Goal: Information Seeking & Learning: Check status

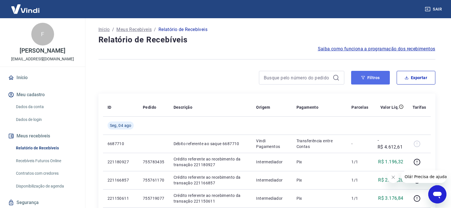
click at [372, 73] on button "Filtros" at bounding box center [370, 78] width 39 height 14
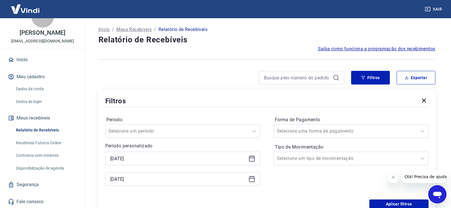
click at [252, 160] on icon at bounding box center [252, 158] width 7 height 7
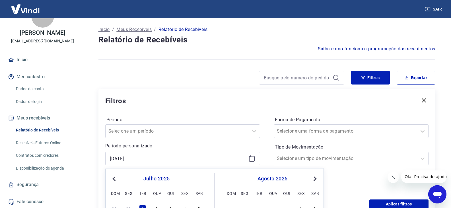
scroll to position [57, 0]
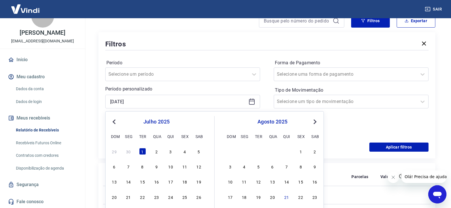
click at [115, 122] on span "Previous Month" at bounding box center [115, 121] width 0 height 7
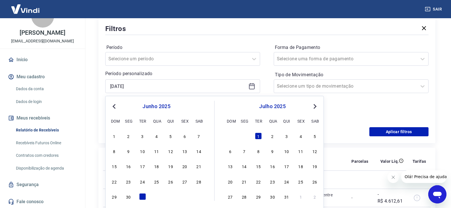
scroll to position [85, 0]
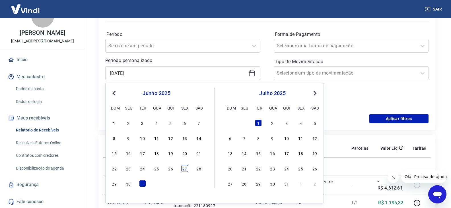
click at [184, 167] on div "27" at bounding box center [184, 168] width 7 height 7
type input "[DATE]"
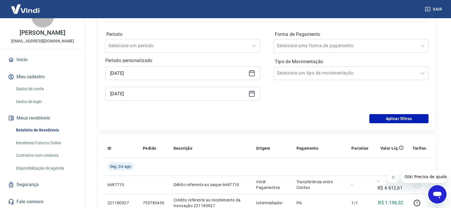
click at [251, 93] on icon at bounding box center [252, 93] width 7 height 7
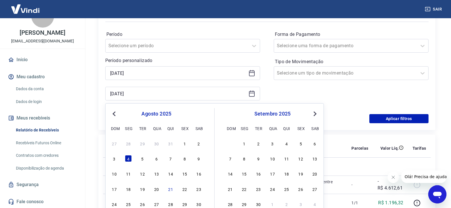
click at [113, 113] on button "Previous Month" at bounding box center [114, 114] width 7 height 7
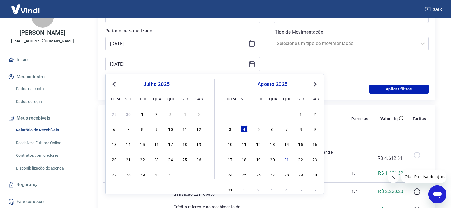
scroll to position [142, 0]
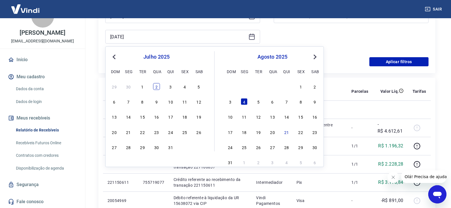
click at [156, 86] on div "2" at bounding box center [156, 86] width 7 height 7
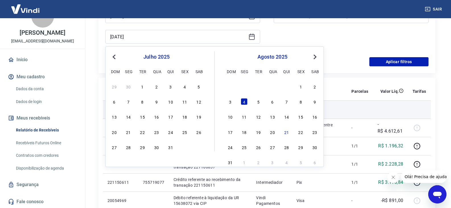
type input "[DATE]"
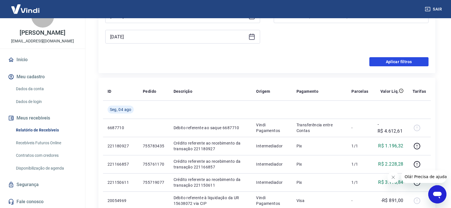
drag, startPoint x: 394, startPoint y: 62, endPoint x: 230, endPoint y: 105, distance: 169.5
click at [394, 62] on button "Aplicar filtros" at bounding box center [399, 61] width 59 height 9
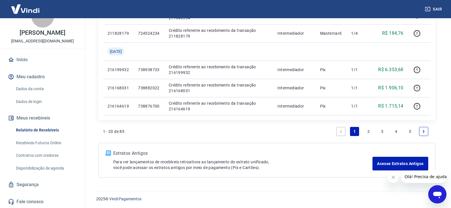
scroll to position [403, 0]
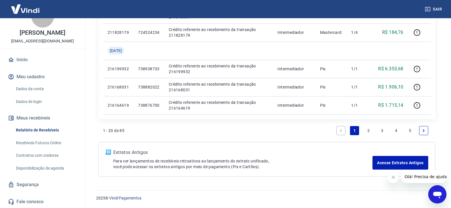
click at [369, 128] on link "2" at bounding box center [368, 130] width 9 height 9
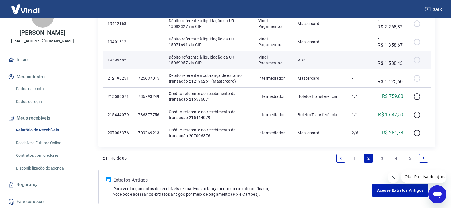
scroll to position [399, 0]
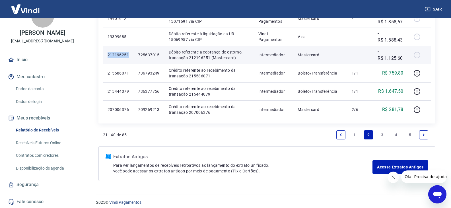
drag, startPoint x: 106, startPoint y: 55, endPoint x: 129, endPoint y: 57, distance: 22.9
click at [129, 57] on td "212196251" at bounding box center [118, 55] width 31 height 18
copy p "212196251"
drag, startPoint x: 142, startPoint y: 54, endPoint x: 163, endPoint y: 56, distance: 21.1
click at [163, 54] on td "725637015" at bounding box center [149, 55] width 31 height 18
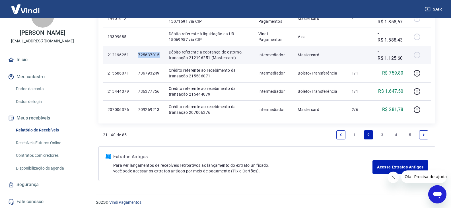
copy p "725637015"
drag, startPoint x: 172, startPoint y: 49, endPoint x: 242, endPoint y: 60, distance: 71.0
click at [242, 60] on td "Débito referente a cobrança de estorno, transação 212196251 (Mastercard)" at bounding box center [209, 55] width 90 height 18
copy p "Débito referente a cobrança de estorno, transação 212196251 (Mastercard)"
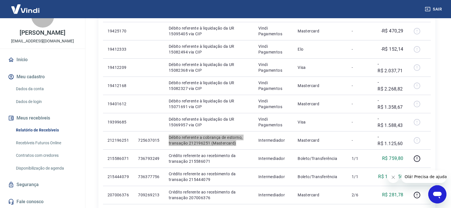
scroll to position [403, 0]
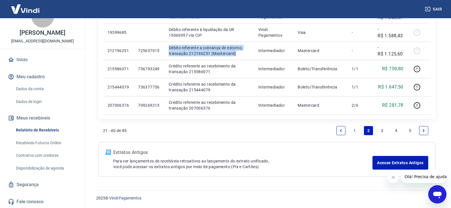
drag, startPoint x: 355, startPoint y: 129, endPoint x: 351, endPoint y: 128, distance: 4.1
click at [355, 129] on link "1" at bounding box center [354, 130] width 9 height 9
